Goal: Check status: Check status

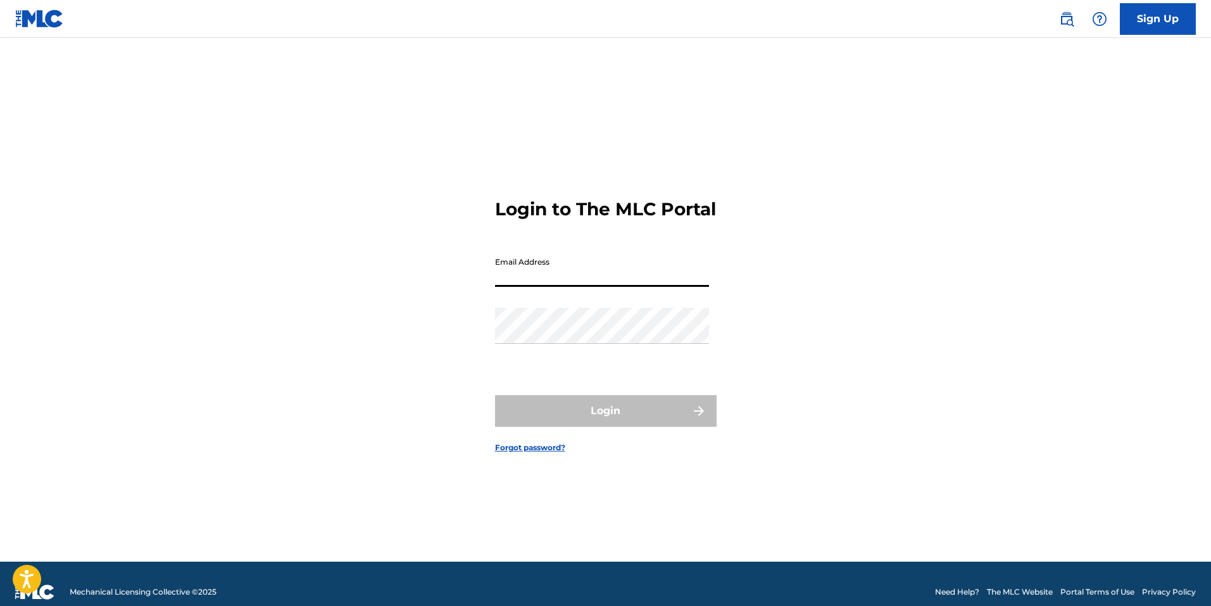
type input "[EMAIL_ADDRESS][DOMAIN_NAME]"
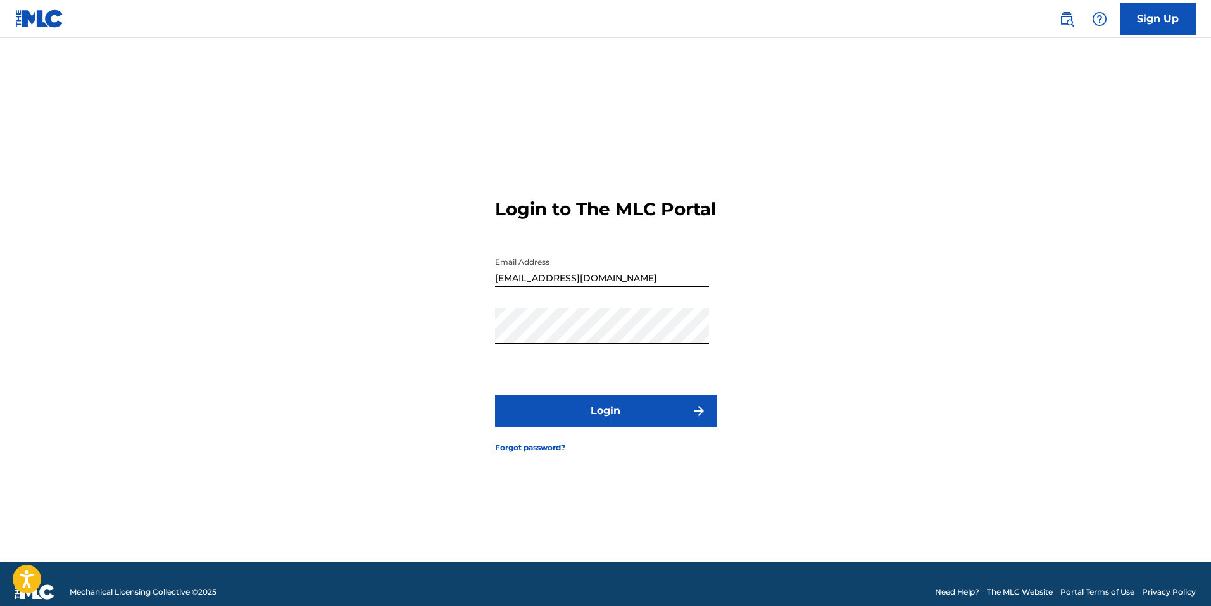
click at [617, 415] on button "Login" at bounding box center [606, 411] width 222 height 32
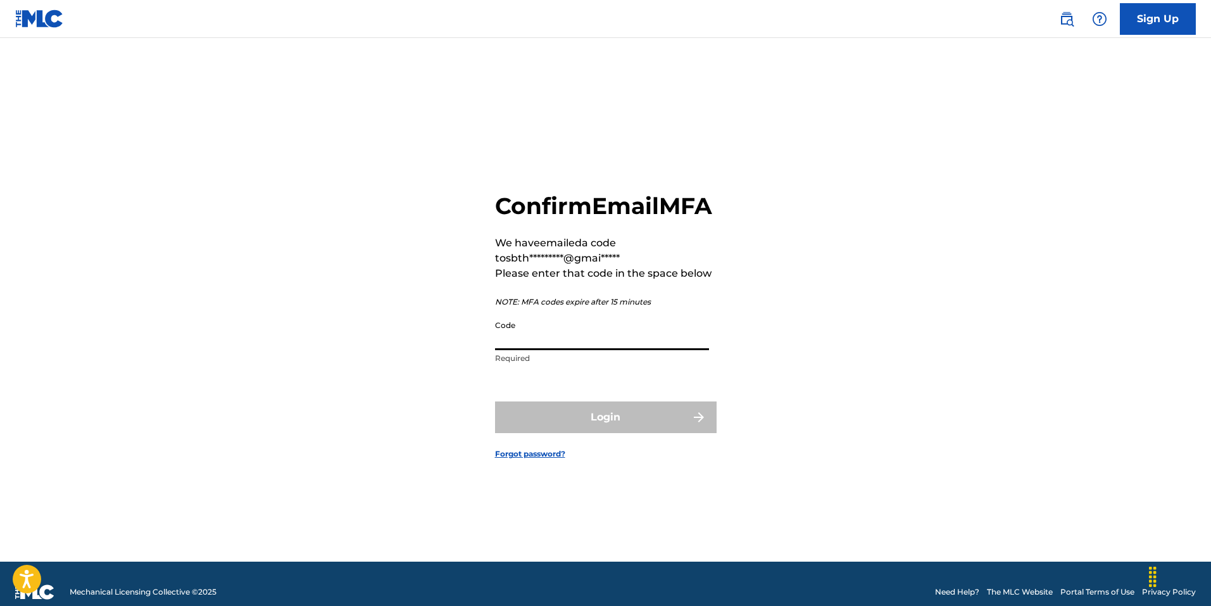
paste input "861248"
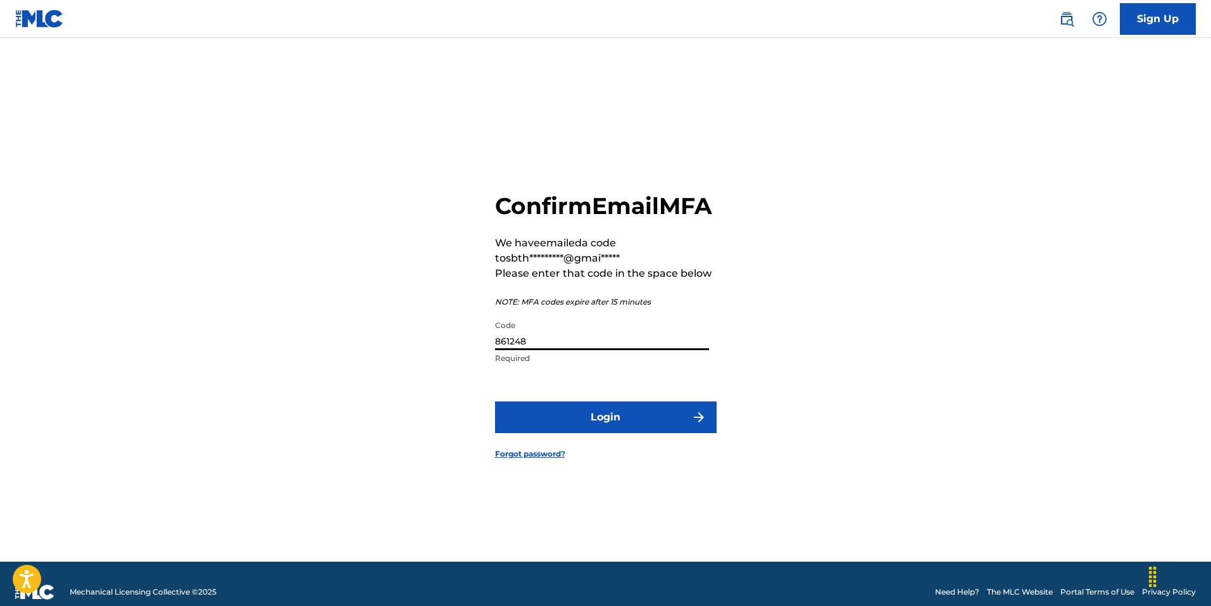
type input "861248"
click at [612, 432] on button "Login" at bounding box center [606, 417] width 222 height 32
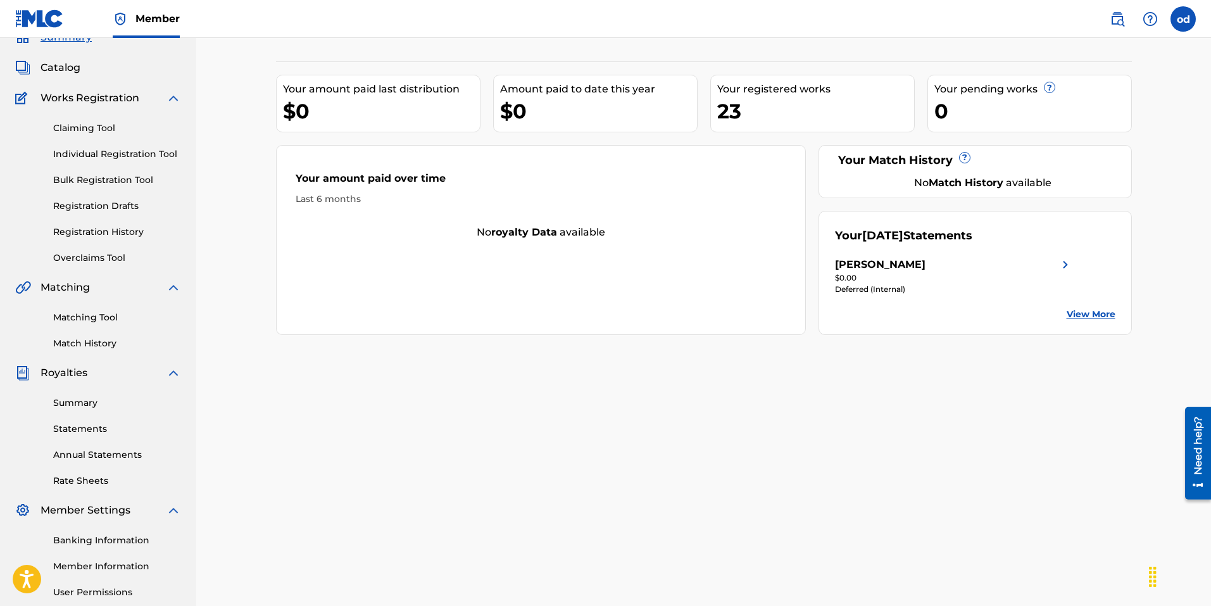
scroll to position [63, 0]
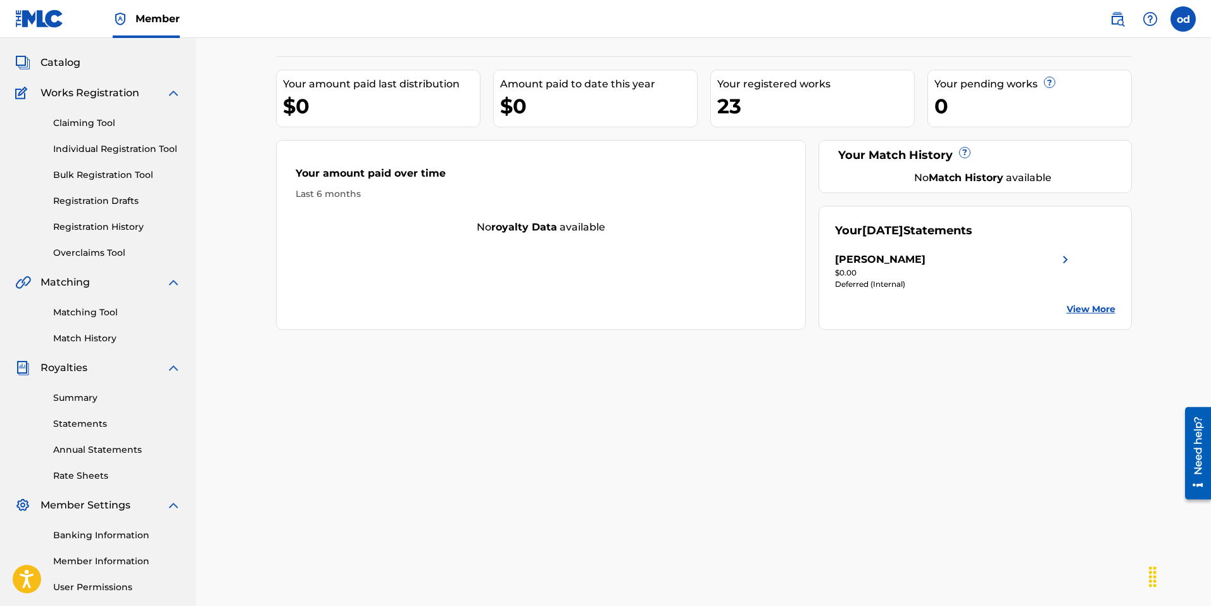
click at [82, 398] on link "Summary" at bounding box center [117, 397] width 128 height 13
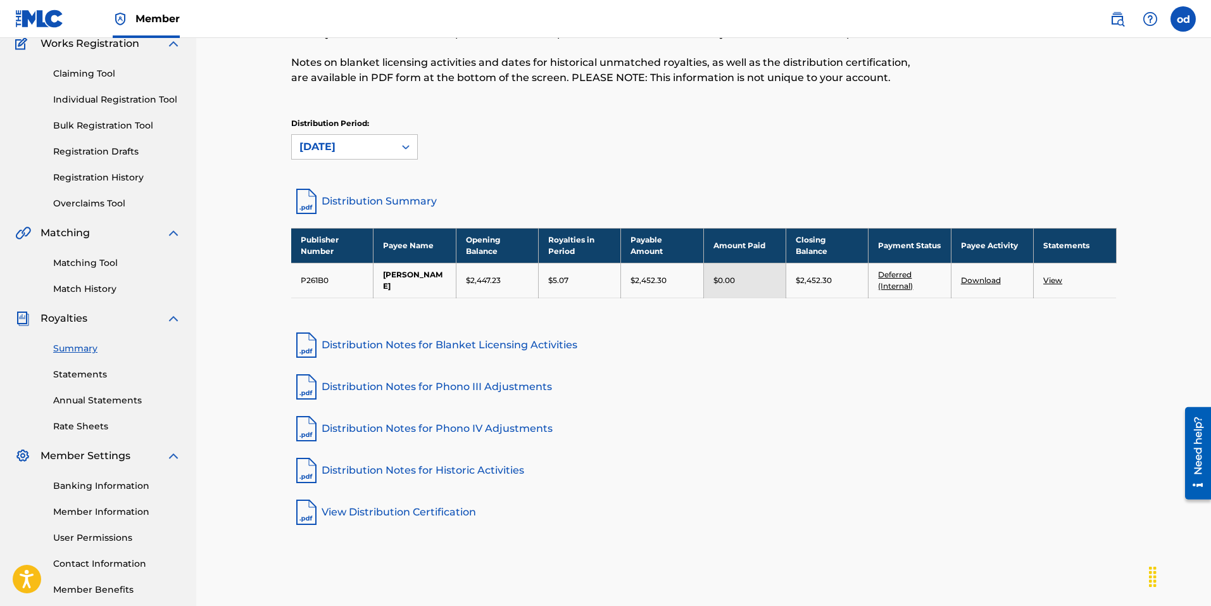
scroll to position [127, 0]
